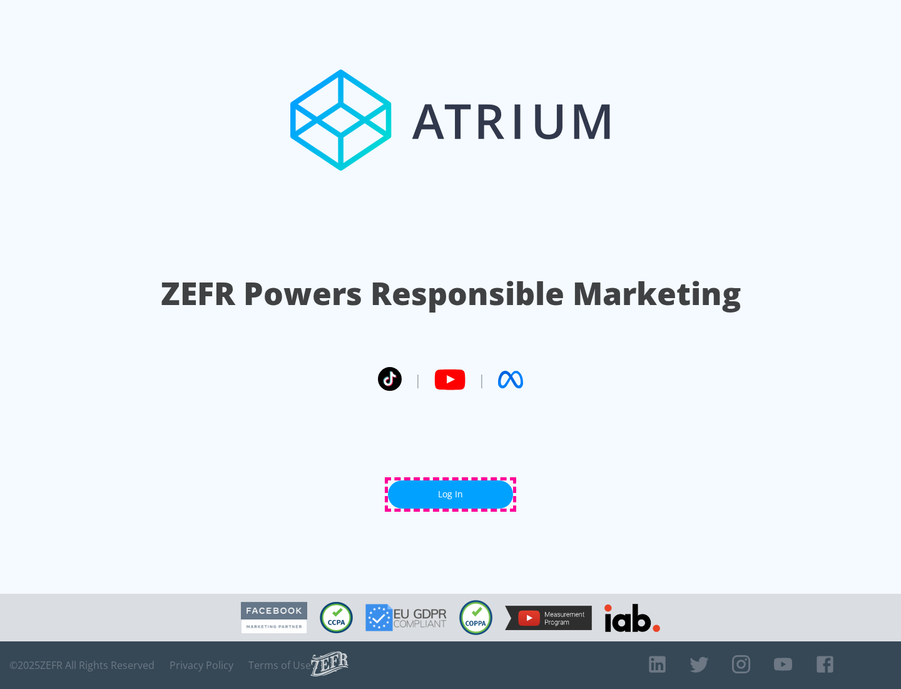
click at [451, 494] on link "Log In" at bounding box center [450, 494] width 125 height 28
